Goal: Information Seeking & Learning: Understand process/instructions

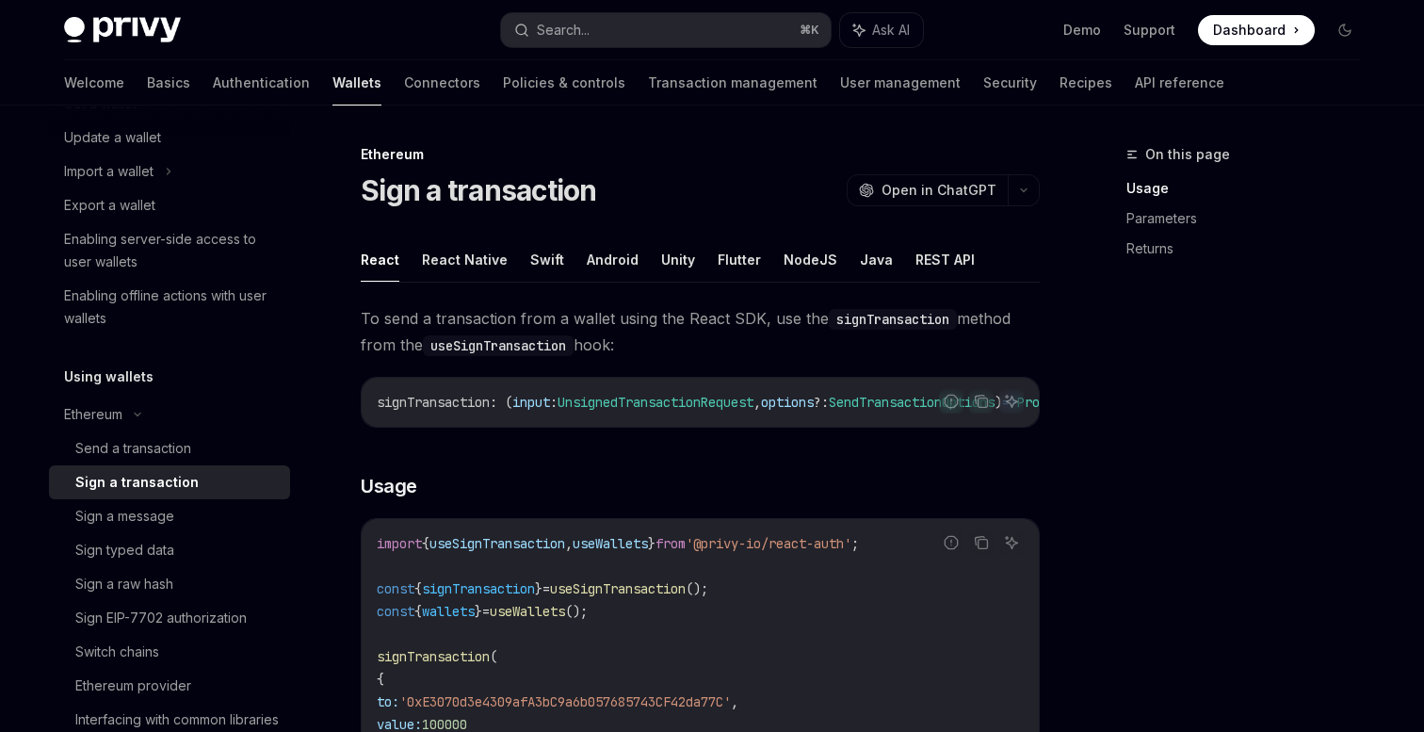
scroll to position [230, 0]
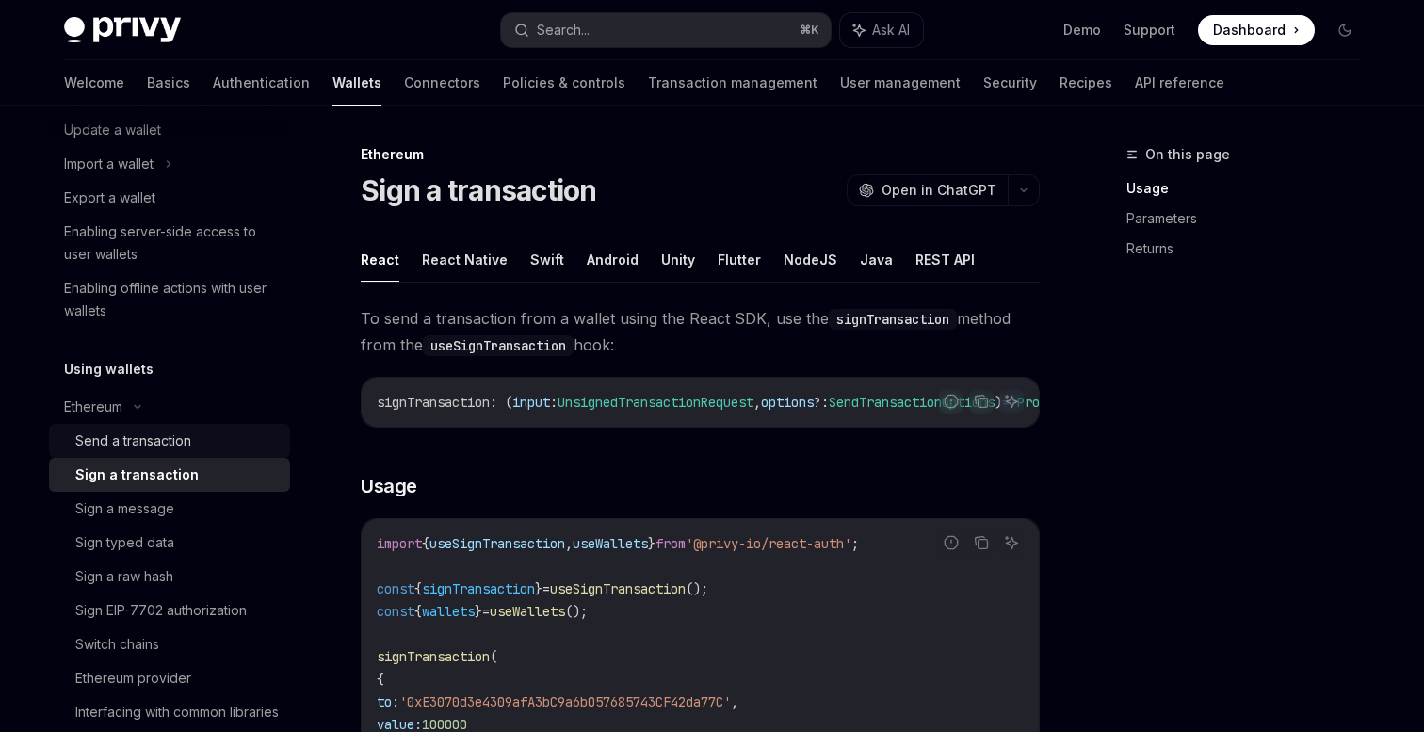
click at [185, 426] on link "Send a transaction" at bounding box center [169, 441] width 241 height 34
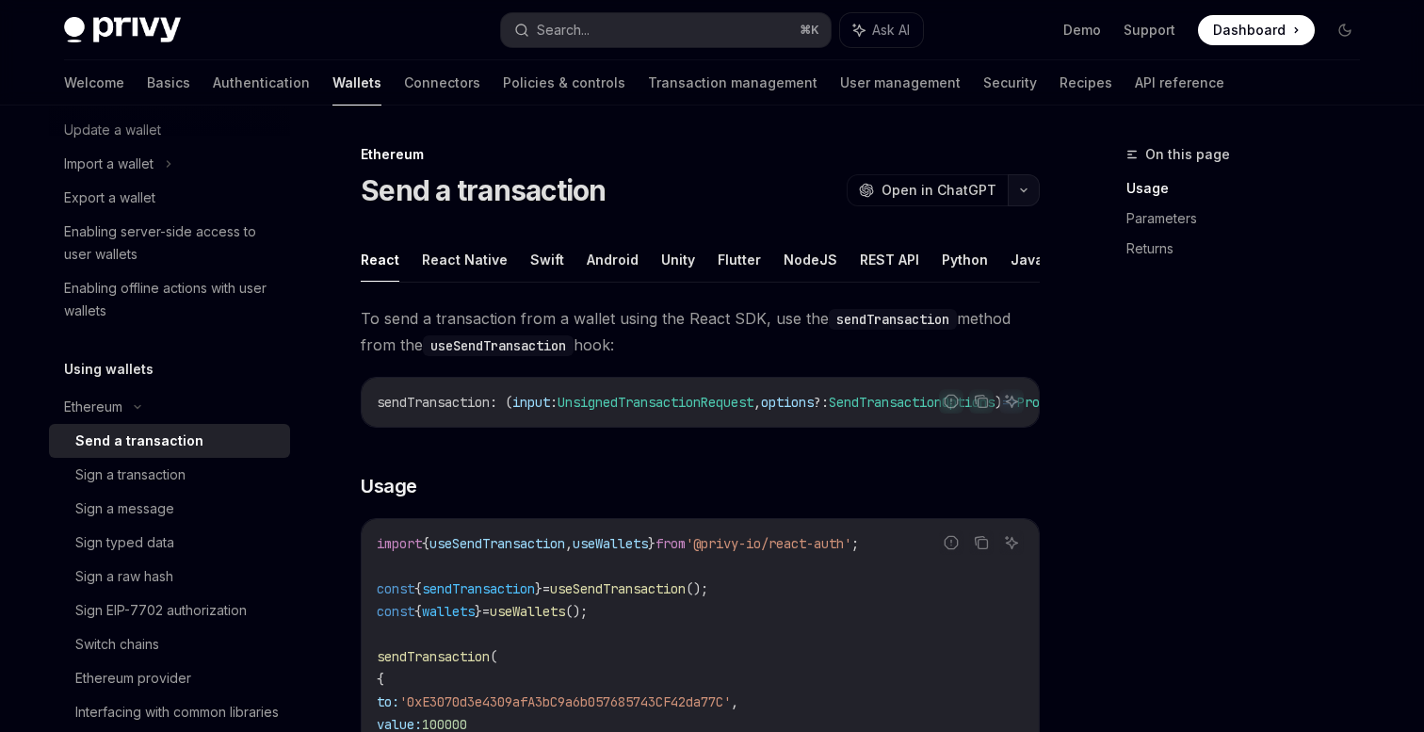
click at [1023, 193] on icon "button" at bounding box center [1024, 191] width 23 height 8
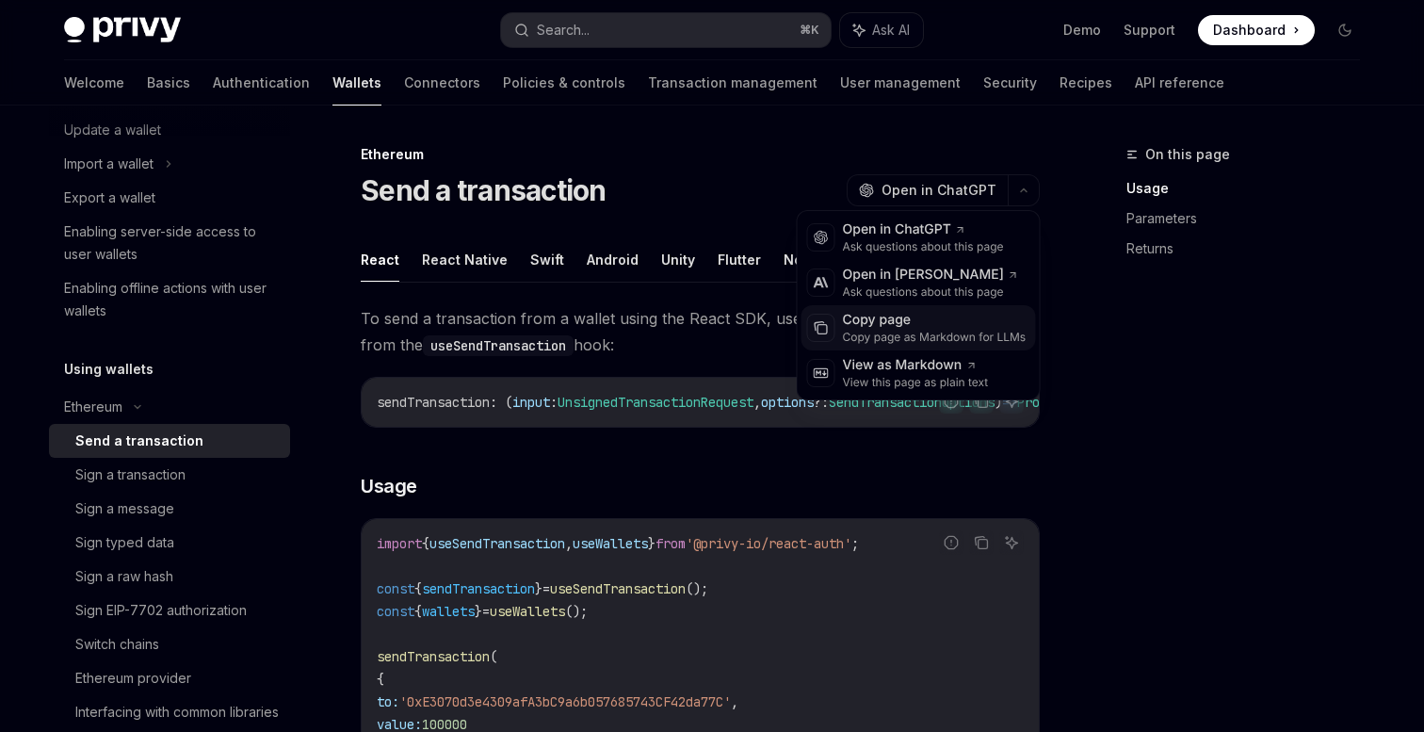
click at [887, 320] on div "Copy page" at bounding box center [935, 320] width 184 height 19
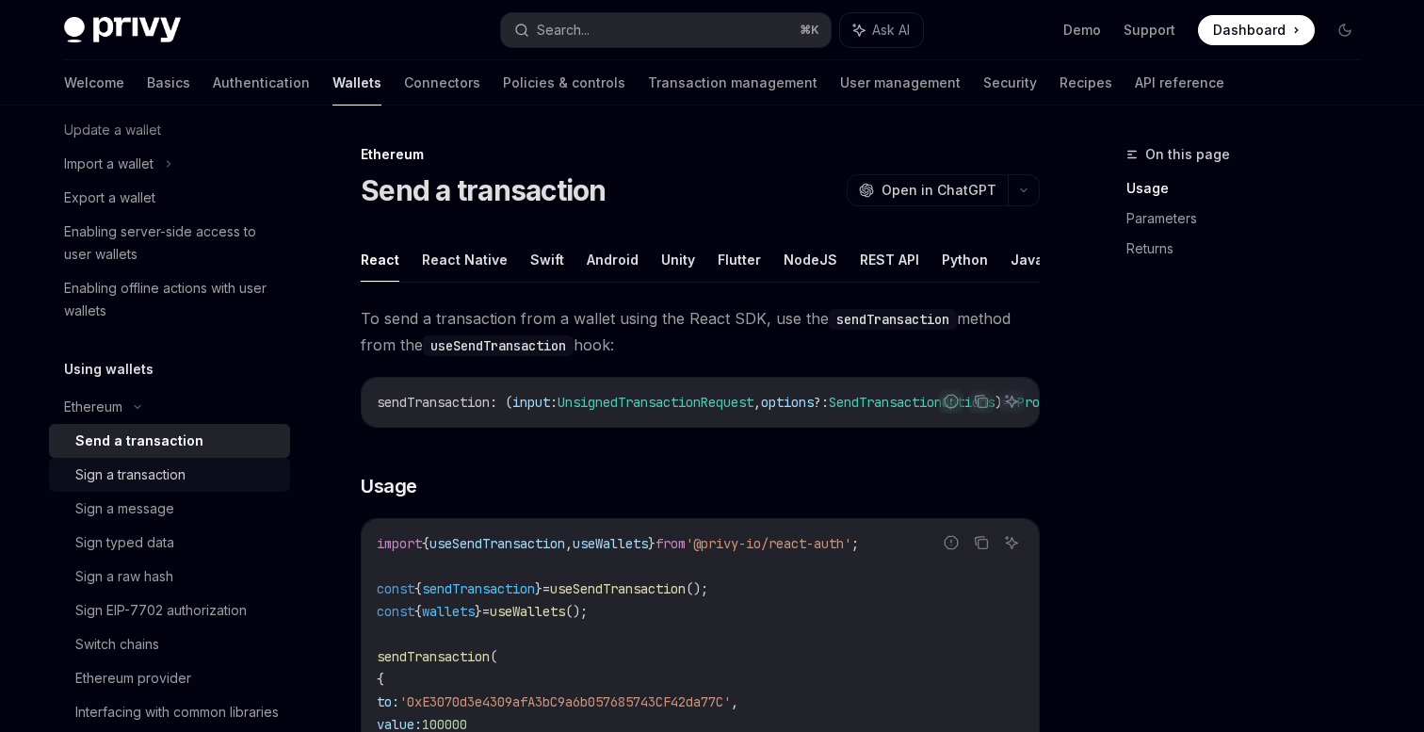
click at [174, 473] on div "Sign a transaction" at bounding box center [130, 474] width 110 height 23
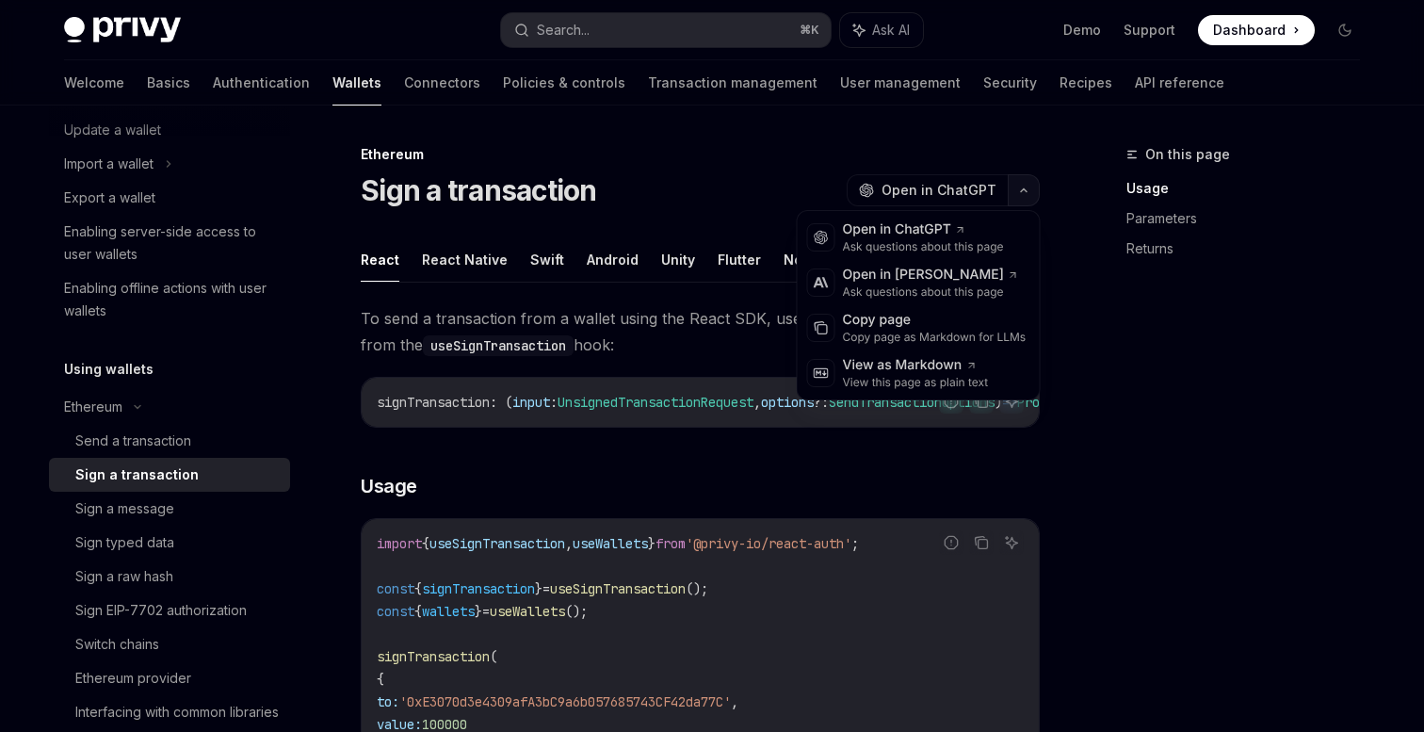
click at [1026, 191] on icon "button" at bounding box center [1024, 191] width 23 height 8
click at [900, 314] on div "Copy page" at bounding box center [935, 320] width 184 height 19
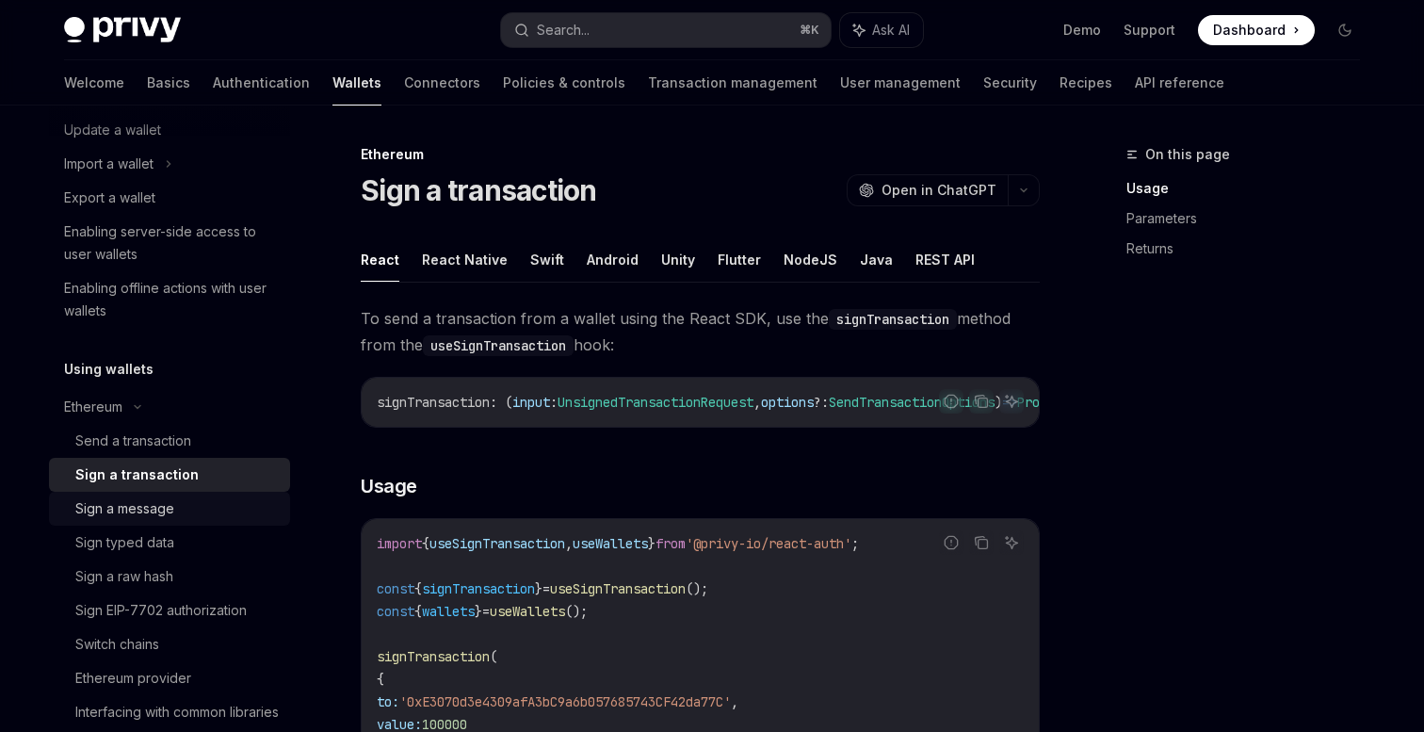
click at [111, 506] on div "Sign a message" at bounding box center [124, 508] width 99 height 23
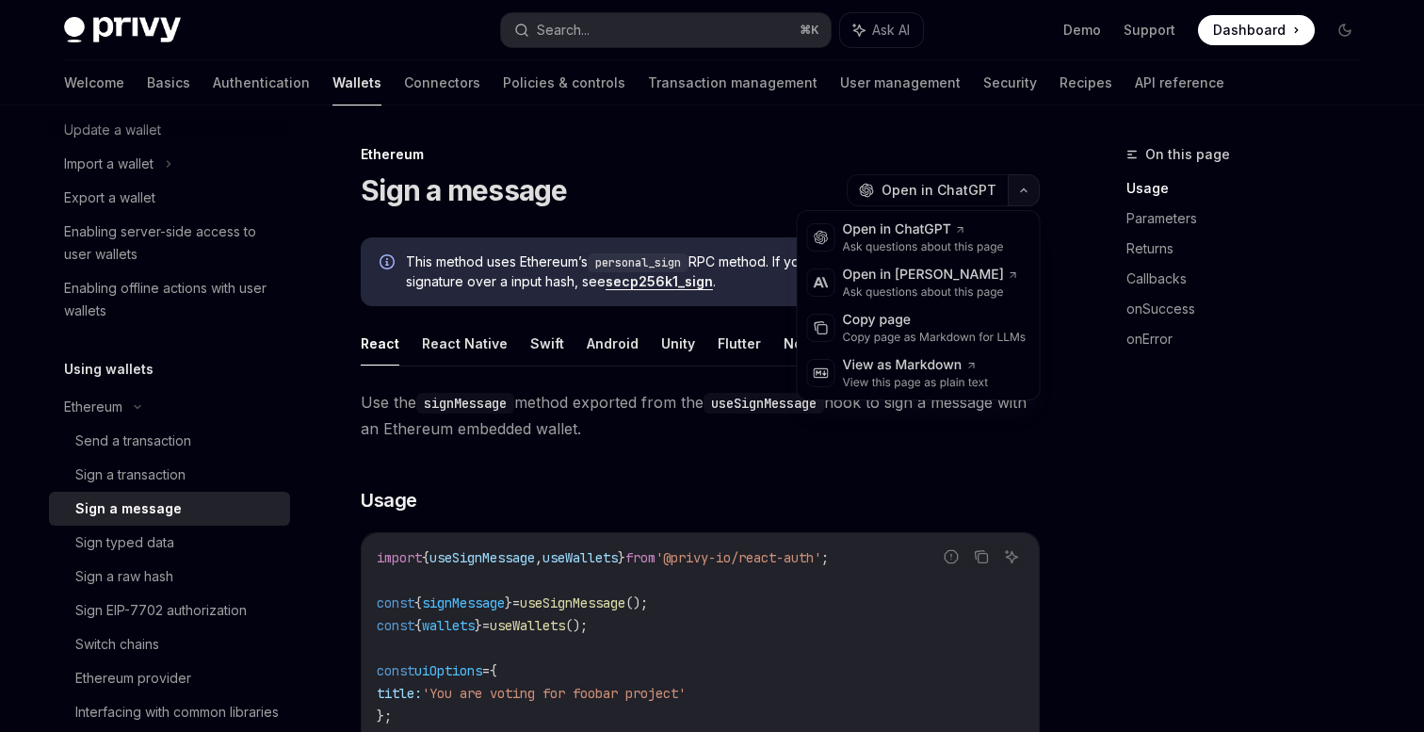
click at [1027, 185] on button "button" at bounding box center [1024, 190] width 32 height 32
click at [915, 327] on div "Copy page" at bounding box center [935, 320] width 184 height 19
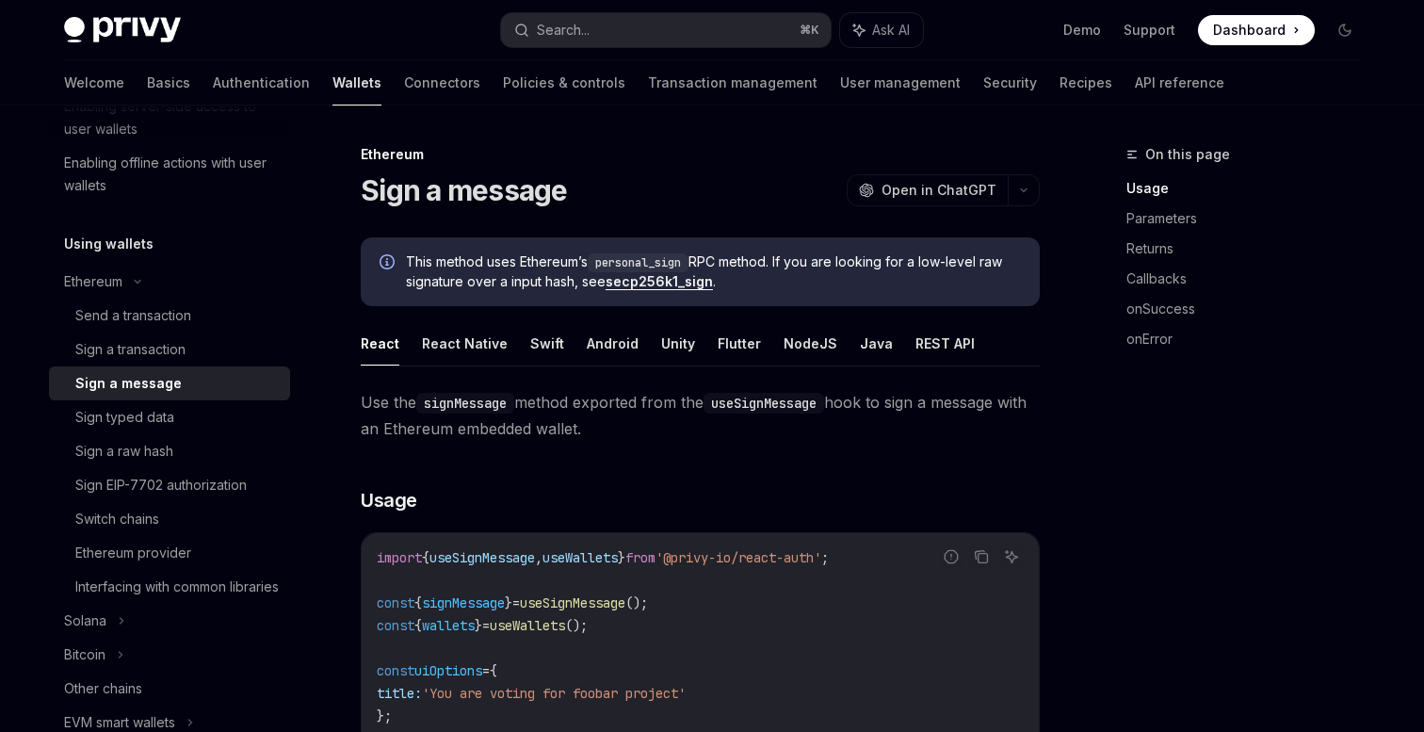
scroll to position [357, 0]
click at [146, 474] on div "Sign EIP-7702 authorization" at bounding box center [160, 483] width 171 height 23
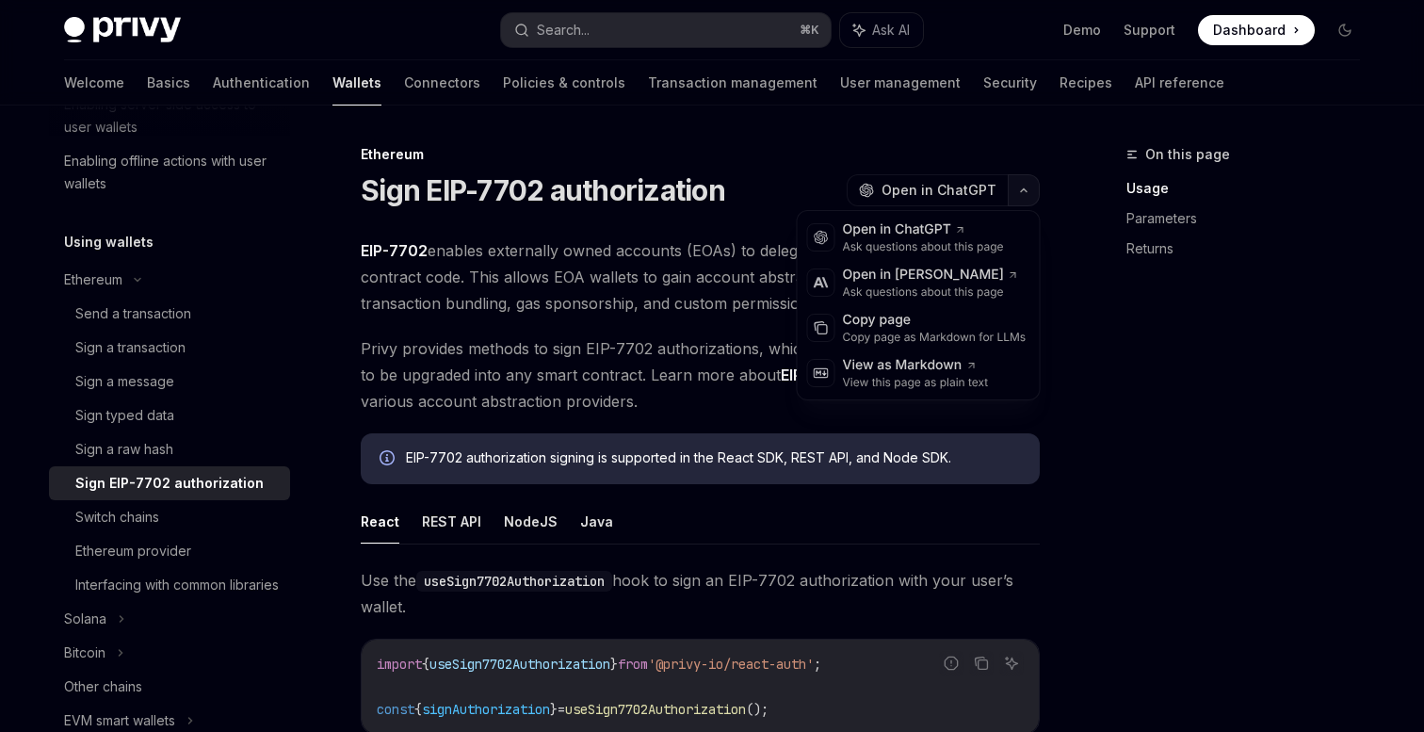
click at [1021, 187] on icon "button" at bounding box center [1024, 191] width 23 height 8
click at [912, 320] on div "Copy page" at bounding box center [935, 320] width 184 height 19
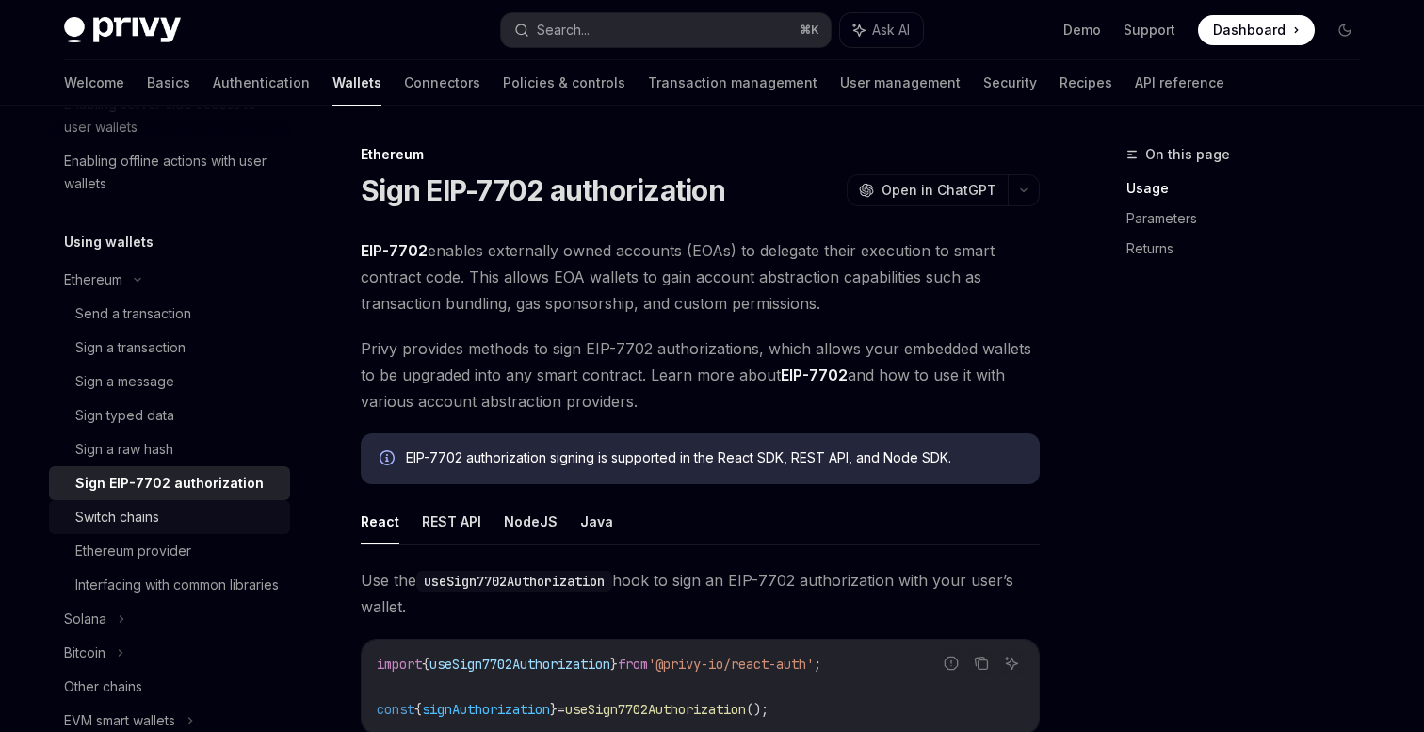
click at [148, 511] on div "Switch chains" at bounding box center [117, 517] width 84 height 23
type textarea "*"
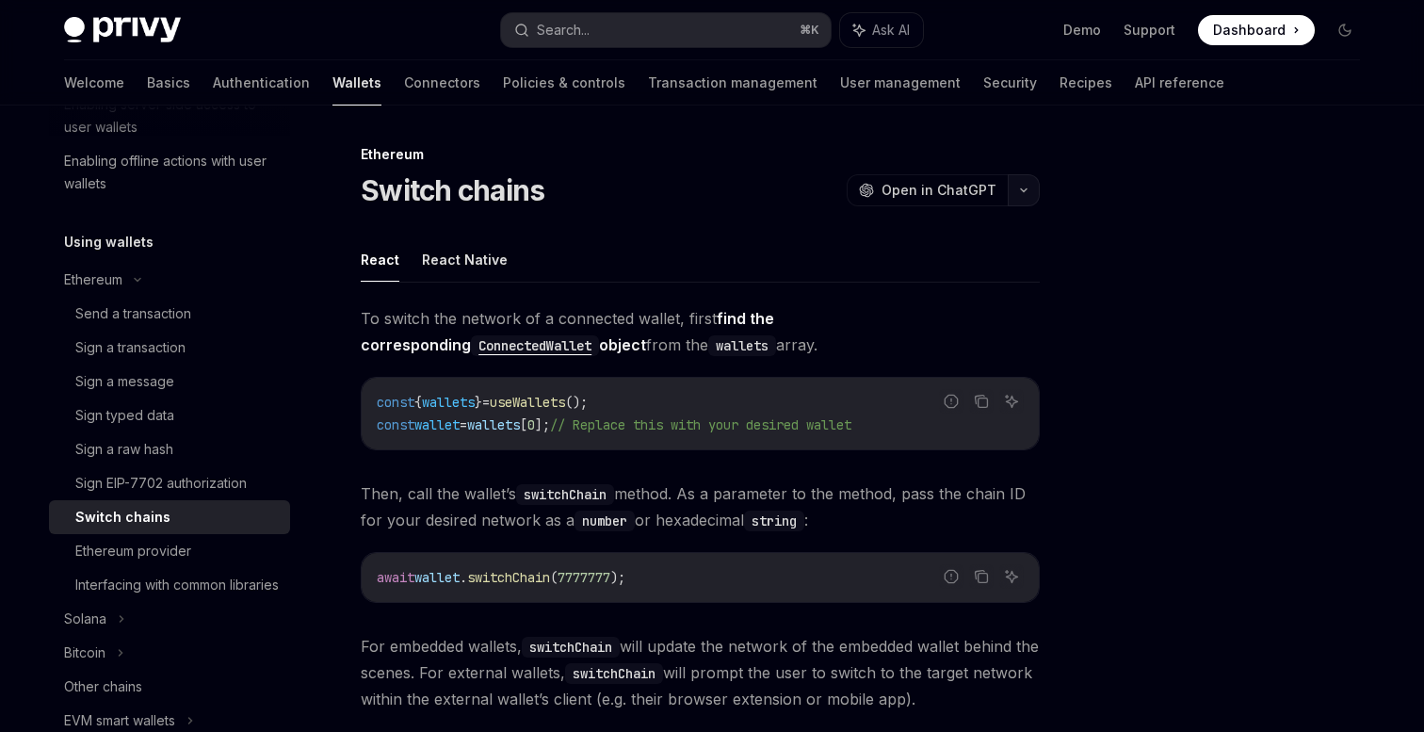
click at [1024, 185] on button "button" at bounding box center [1024, 190] width 32 height 32
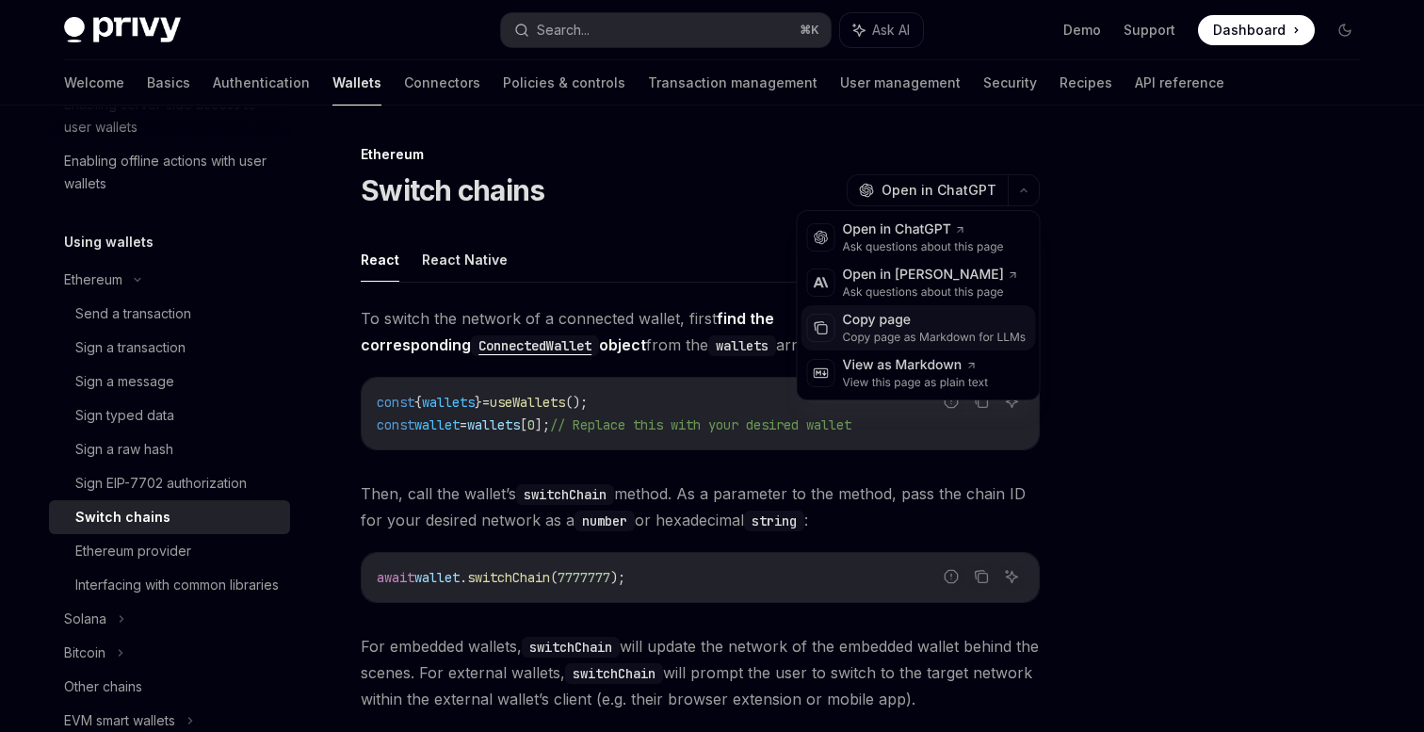
click at [917, 330] on div "Copy page as Markdown for LLMs" at bounding box center [935, 337] width 184 height 15
